Goal: Information Seeking & Learning: Learn about a topic

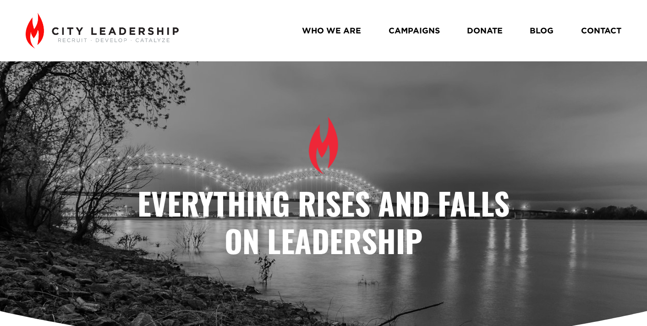
click at [537, 29] on link "BLOG" at bounding box center [541, 31] width 24 height 16
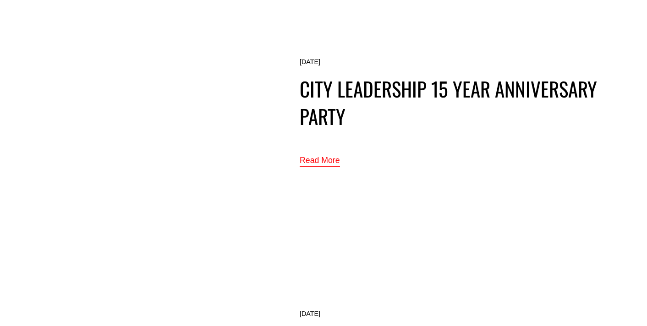
scroll to position [4636, 0]
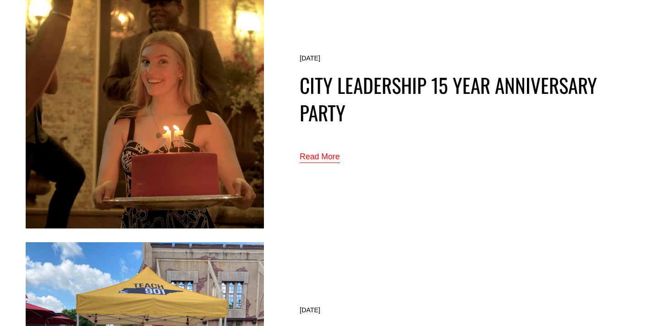
click at [321, 153] on link "Read More" at bounding box center [319, 157] width 40 height 15
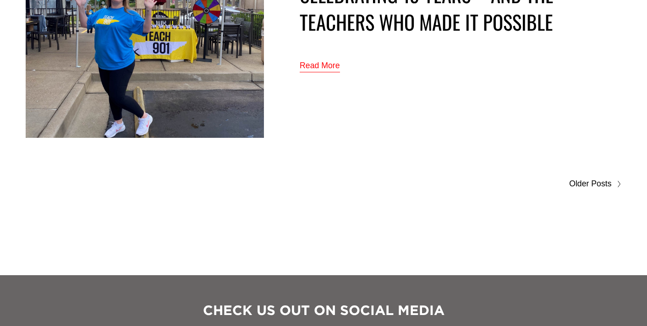
scroll to position [4982, 0]
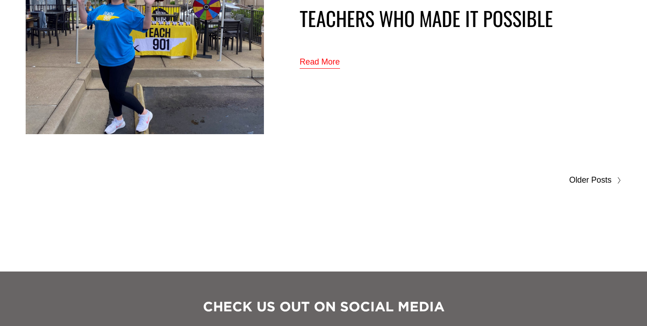
click at [598, 174] on span "Older Posts" at bounding box center [590, 180] width 42 height 15
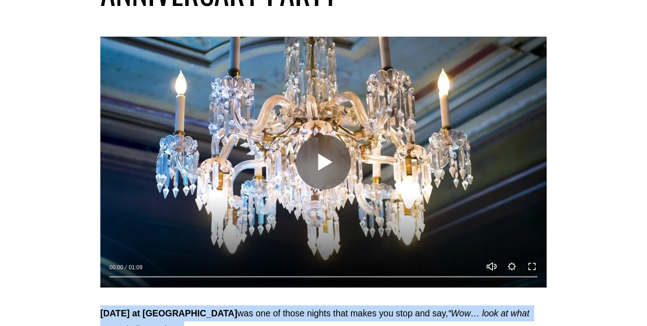
scroll to position [79, 0]
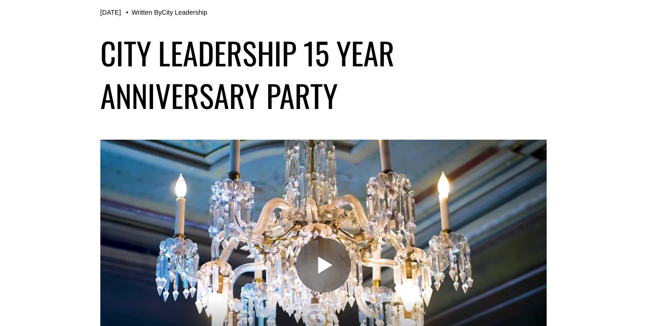
drag, startPoint x: 261, startPoint y: 179, endPoint x: 150, endPoint y: 153, distance: 114.5
copy div "May 1st at Annesdale Mansion was one of those nights that makes you stop and sa…"
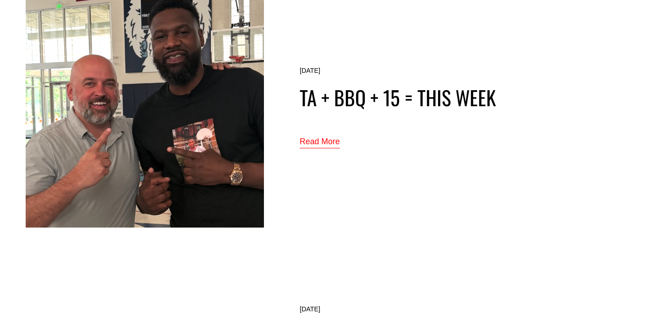
scroll to position [351, 0]
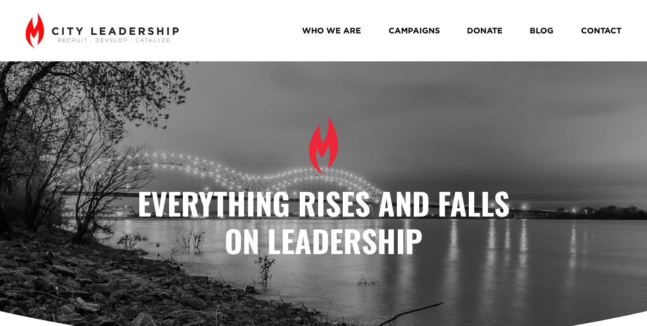
click at [538, 30] on link "BLOG" at bounding box center [541, 31] width 24 height 16
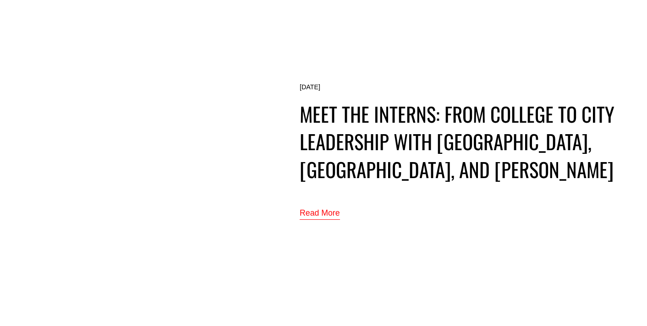
scroll to position [2327, 0]
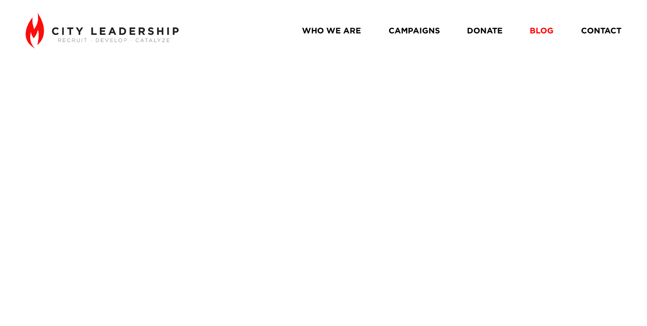
scroll to position [351, 0]
